Goal: Find specific page/section: Find specific page/section

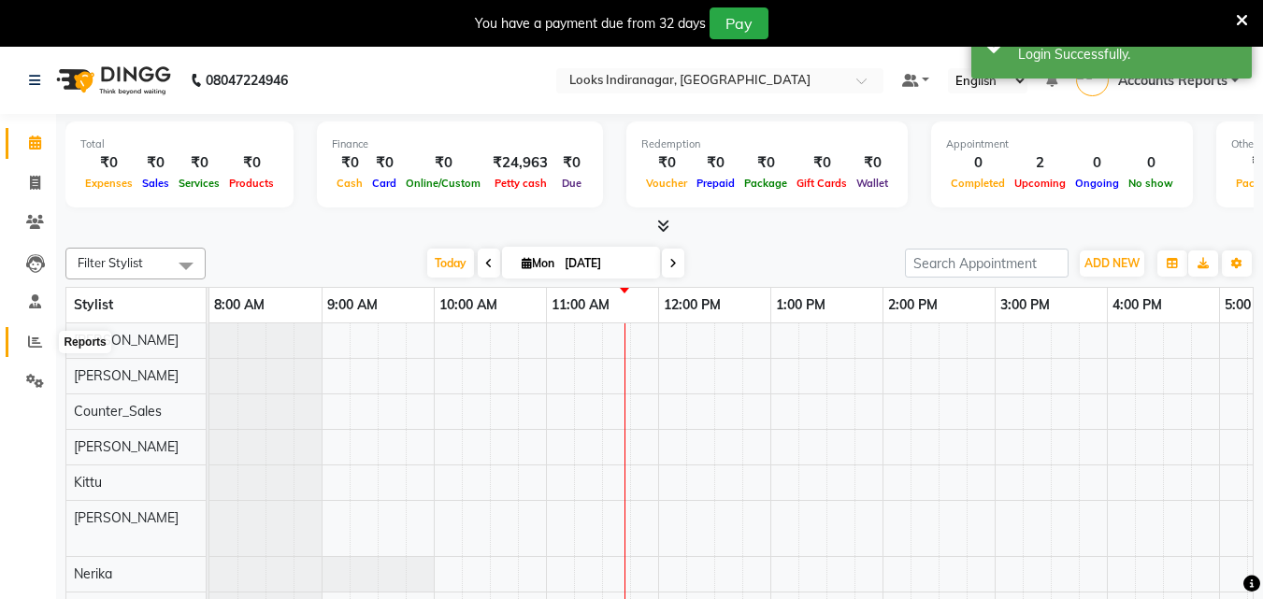
click at [30, 344] on icon at bounding box center [35, 342] width 14 height 14
